Goal: Task Accomplishment & Management: Complete application form

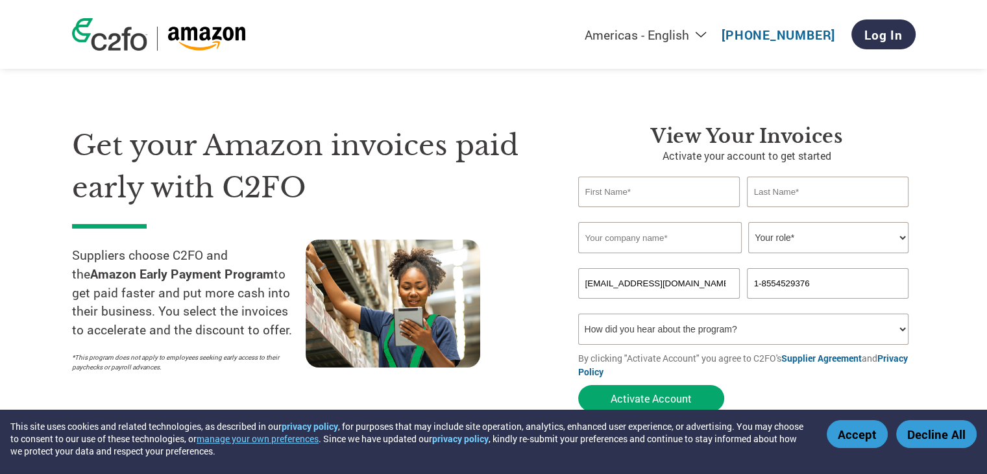
click at [867, 440] on button "Accept" at bounding box center [857, 434] width 61 height 28
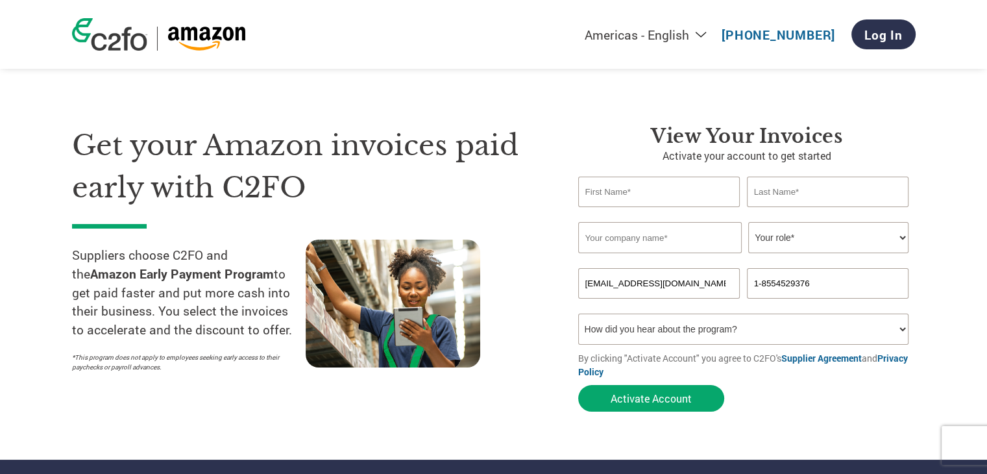
click at [691, 182] on input "text" at bounding box center [659, 191] width 162 height 30
type input "[PERSON_NAME]"
click at [787, 199] on input "text" at bounding box center [828, 191] width 162 height 30
type input "[PERSON_NAME]"
click at [651, 243] on input "text" at bounding box center [659, 237] width 163 height 31
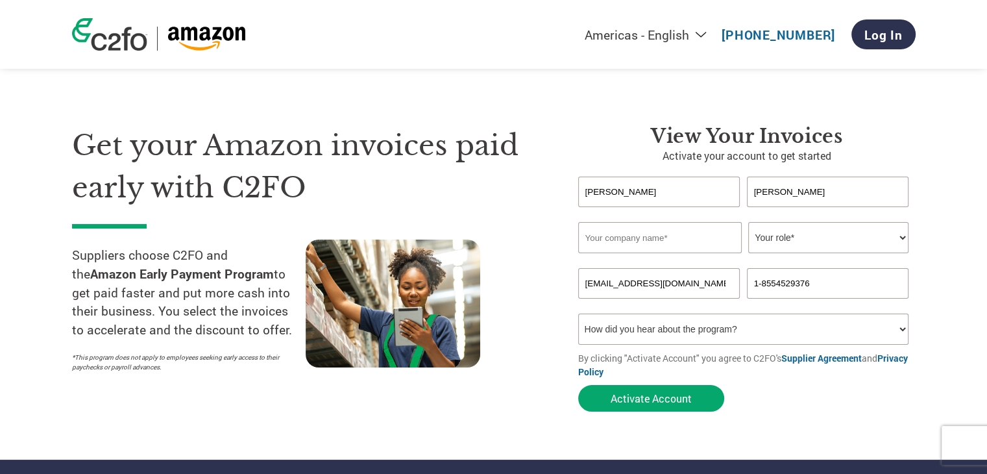
type input "Happen Ventures LLC"
click at [794, 239] on select "Your role* CFO Controller Credit Manager Finance Director Treasurer CEO Preside…" at bounding box center [828, 237] width 160 height 31
select select "ACCOUNTS_RECEIVABLE"
click at [748, 222] on select "Your role* CFO Controller Credit Manager Finance Director Treasurer CEO Preside…" at bounding box center [828, 237] width 160 height 31
click at [712, 328] on select "How did you hear about the program? Received a letter Email Social Media Online…" at bounding box center [743, 328] width 331 height 31
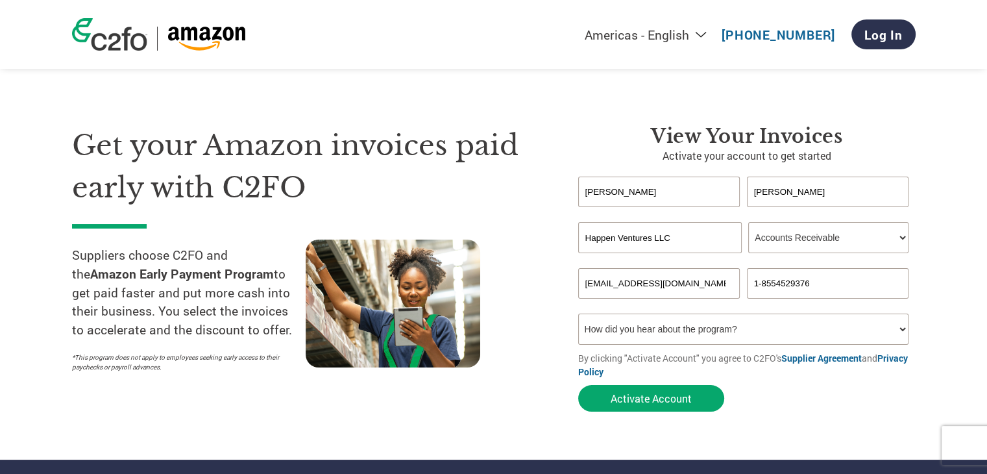
select select "Email"
click at [578, 313] on select "How did you hear about the program? Received a letter Email Social Media Online…" at bounding box center [743, 328] width 331 height 31
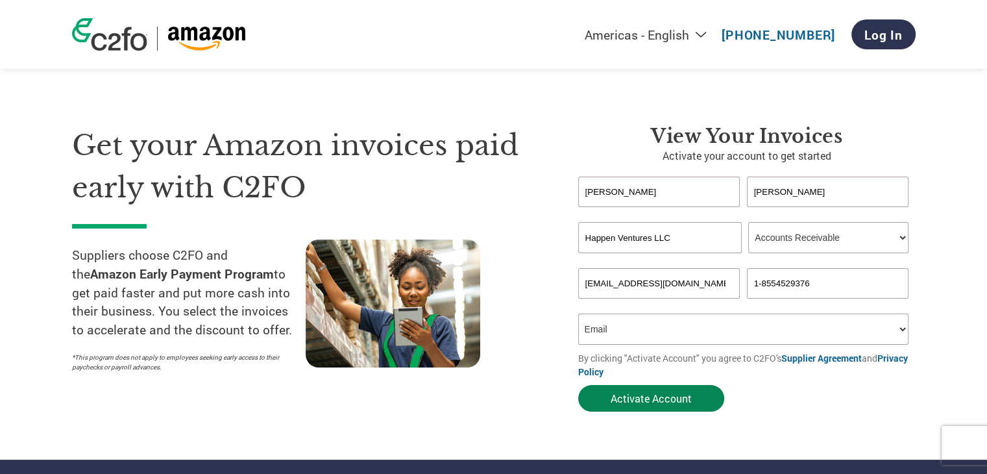
click at [681, 398] on button "Activate Account" at bounding box center [651, 398] width 146 height 27
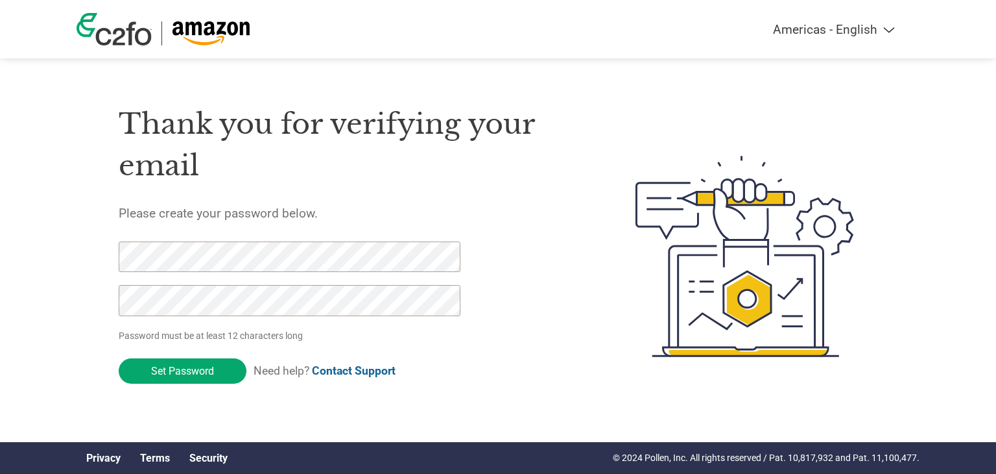
click at [45, 228] on div "Americas - English Américas - Español Américas - Português Amériques - Français…" at bounding box center [498, 204] width 996 height 409
click at [187, 374] on input "Set Password" at bounding box center [183, 370] width 128 height 25
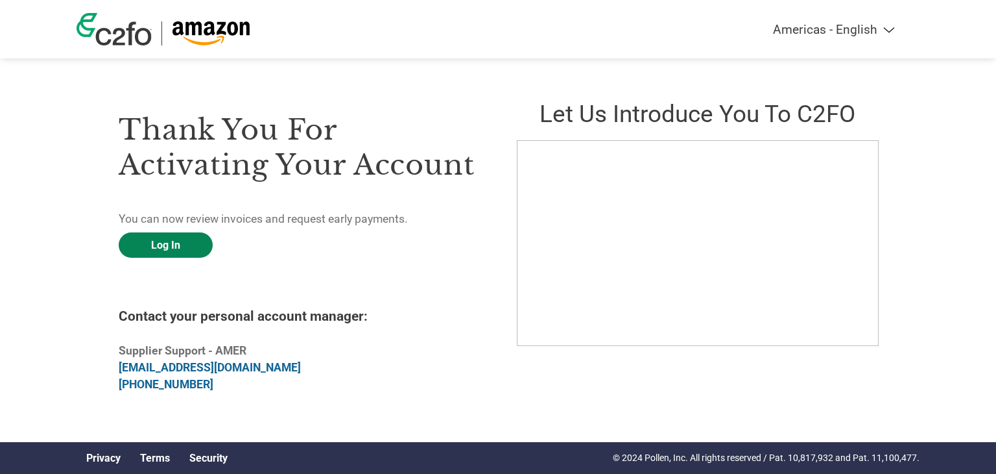
click at [148, 245] on link "Log In" at bounding box center [166, 244] width 94 height 25
